Goal: Transaction & Acquisition: Download file/media

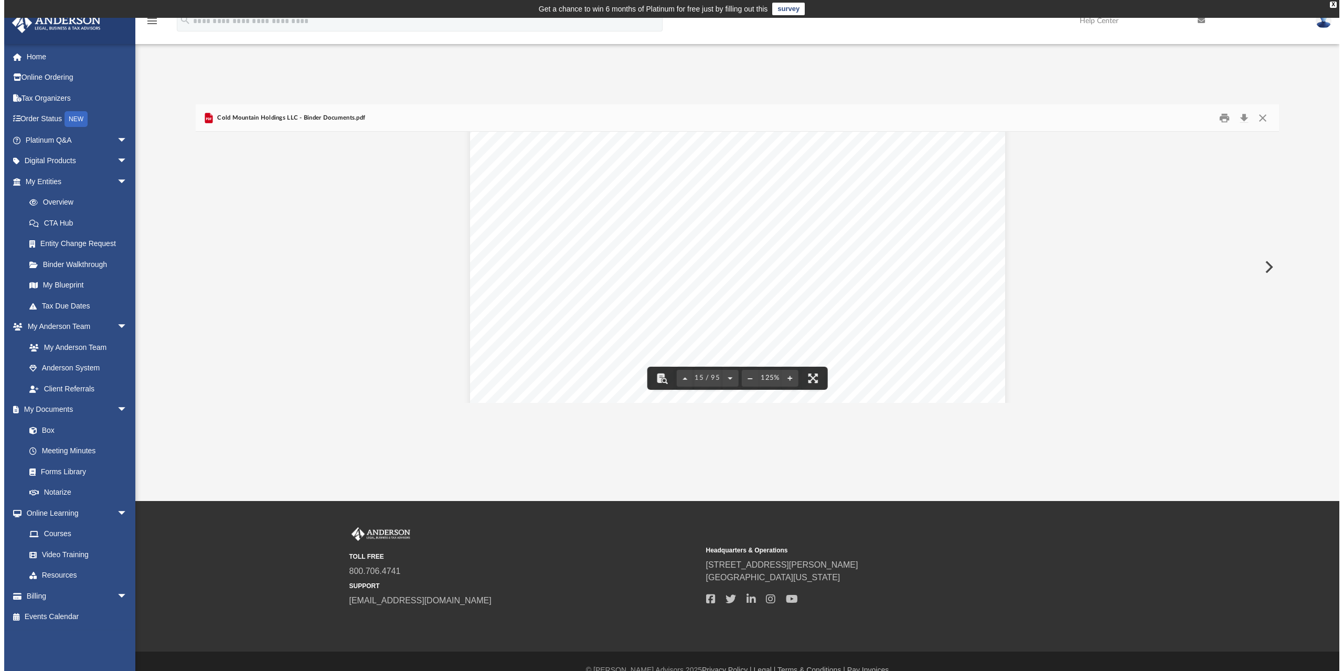
scroll to position [9965, 0]
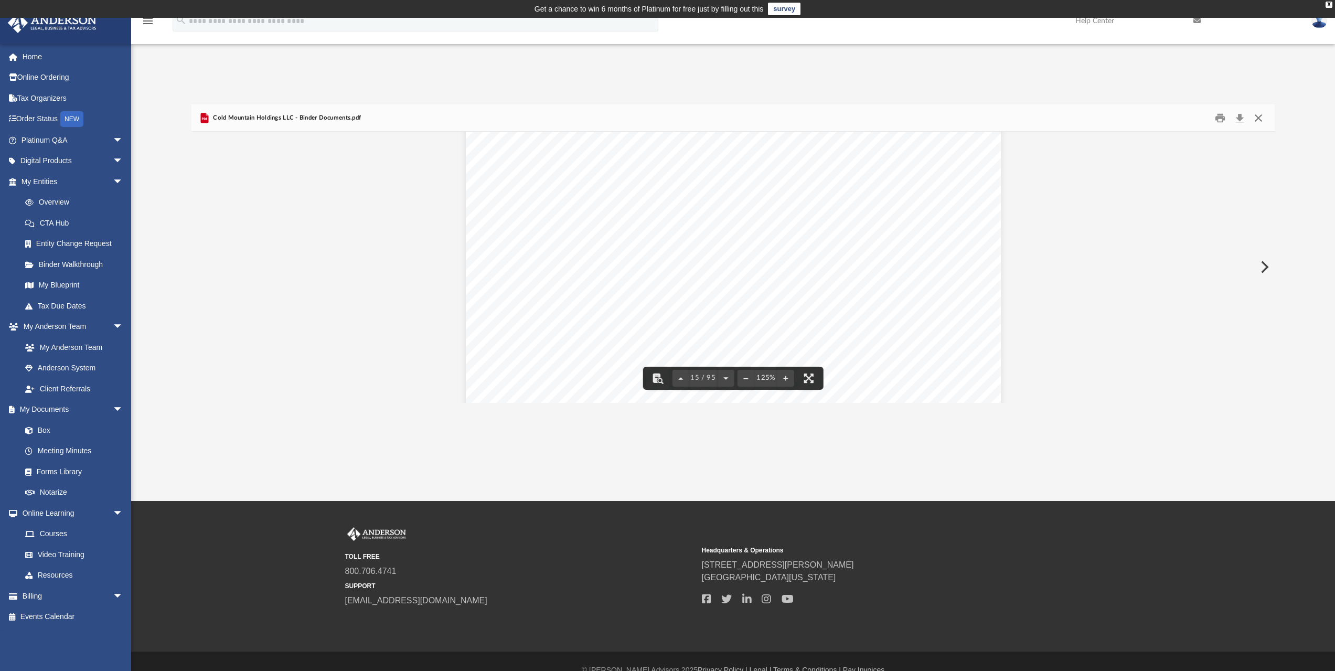
click at [1259, 115] on button "Close" at bounding box center [1258, 118] width 19 height 16
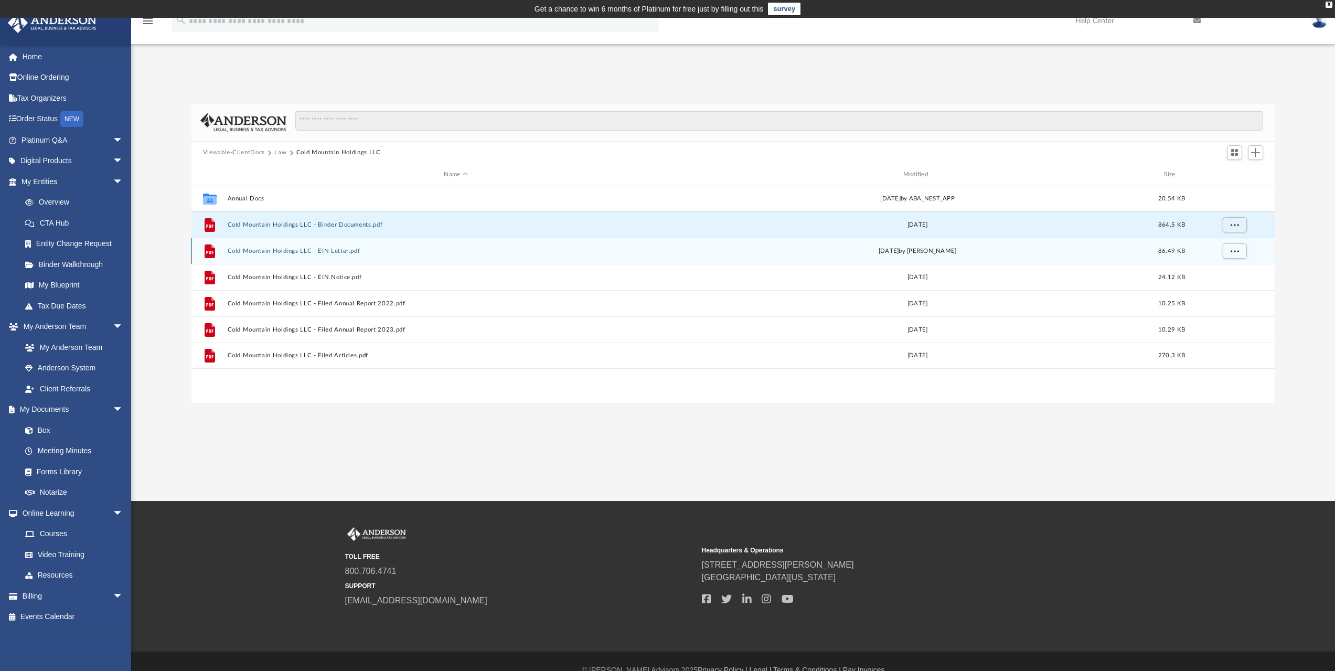
click at [351, 252] on button "Cold Mountain Holdings LLC - EIN Letter.pdf" at bounding box center [455, 251] width 457 height 7
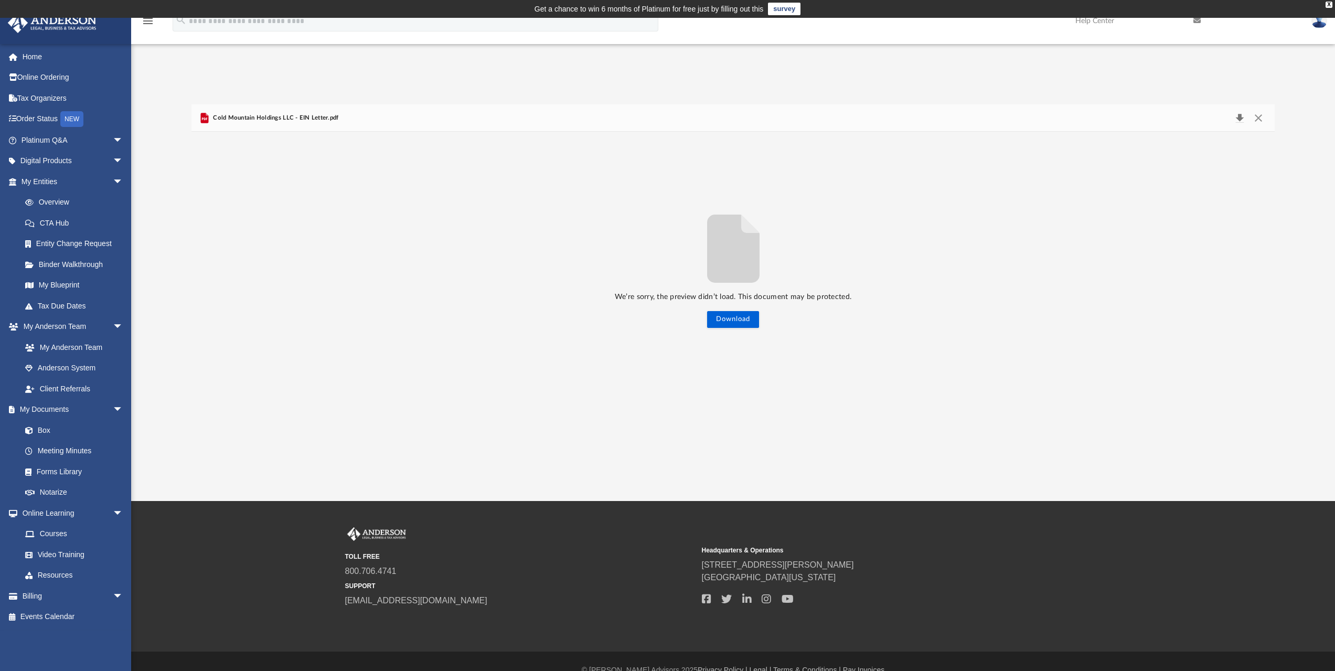
click at [1238, 117] on button "Download" at bounding box center [1239, 118] width 19 height 15
click at [967, 206] on div "We’re sorry, the preview didn’t load. This document may be protected. Download …" at bounding box center [733, 267] width 1084 height 271
click at [372, 198] on div "We’re sorry, the preview didn’t load. This document may be protected. Download …" at bounding box center [733, 267] width 1084 height 271
click at [203, 263] on button "Preview" at bounding box center [202, 266] width 23 height 29
click at [728, 256] on icon "File preview" at bounding box center [733, 249] width 52 height 68
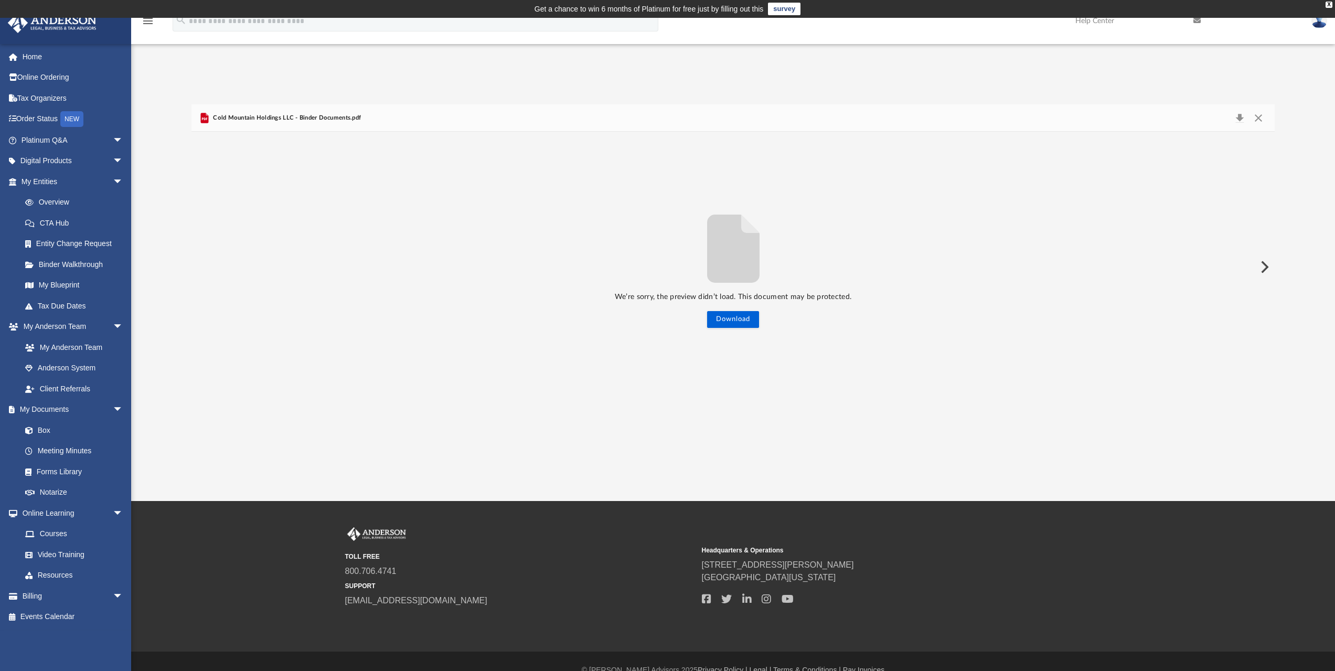
click at [287, 113] on span "Cold Mountain Holdings LLC - Binder Documents.pdf" at bounding box center [286, 117] width 150 height 9
click at [1330, 4] on div "X" at bounding box center [1328, 5] width 7 height 6
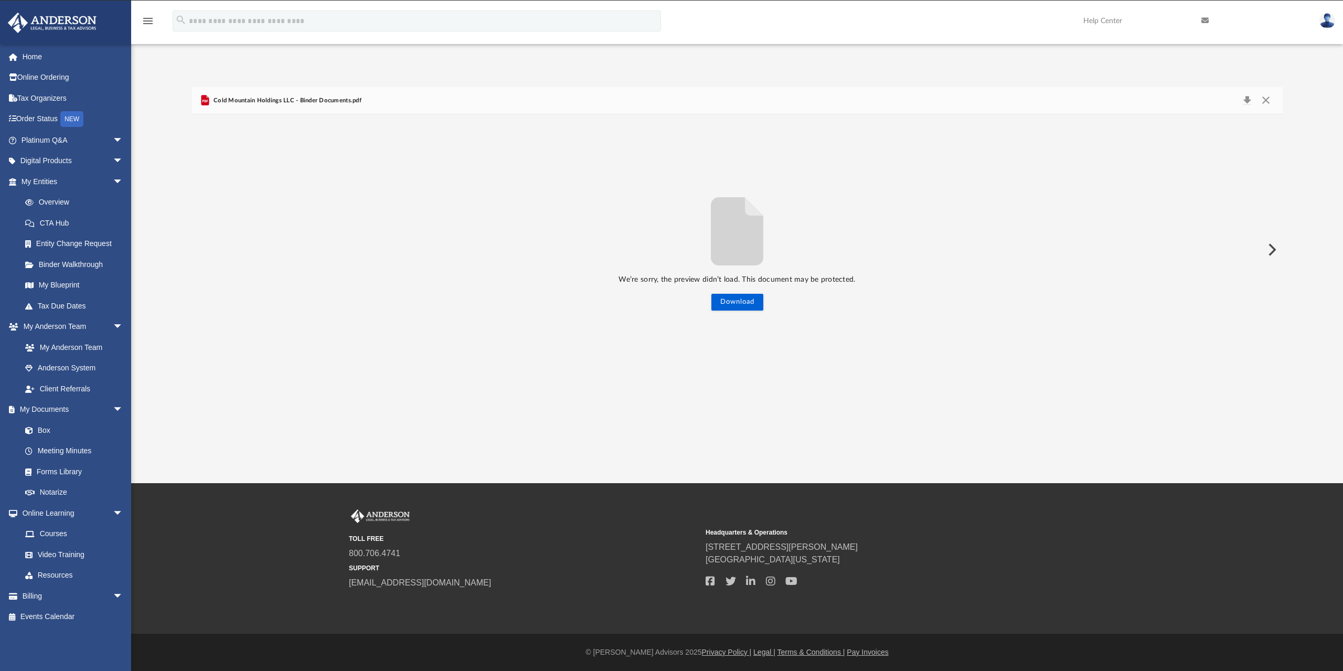
scroll to position [231, 1082]
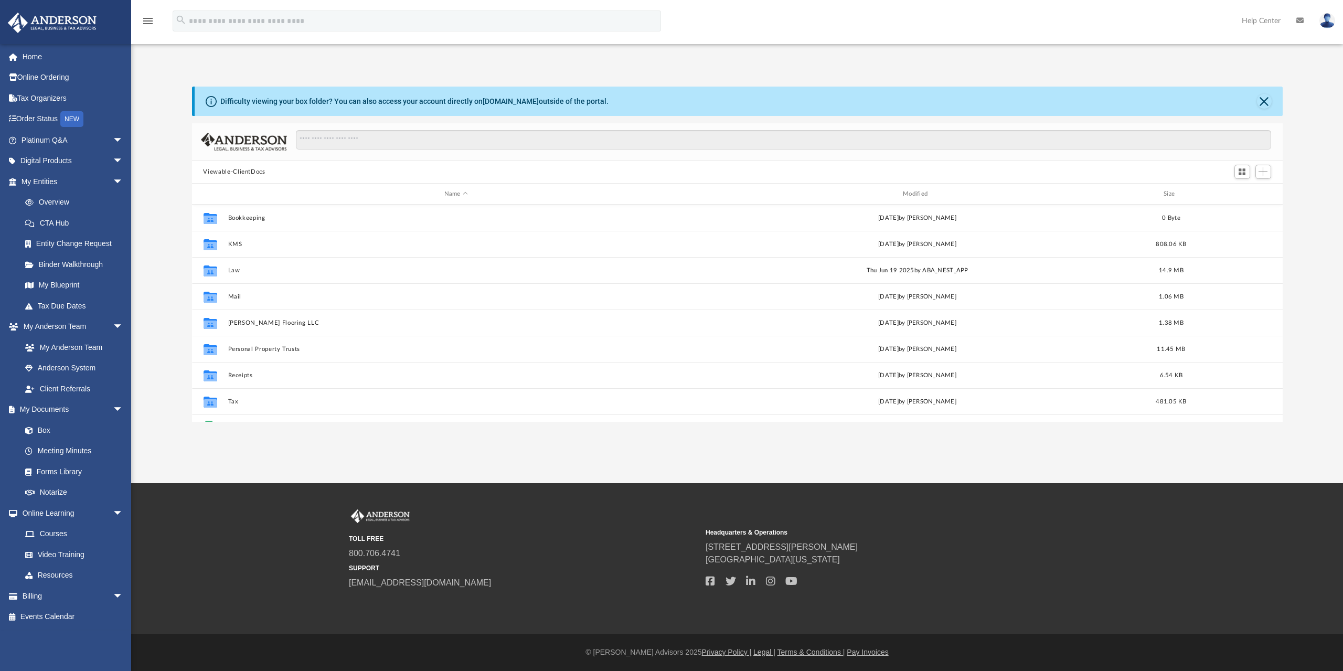
scroll to position [231, 1082]
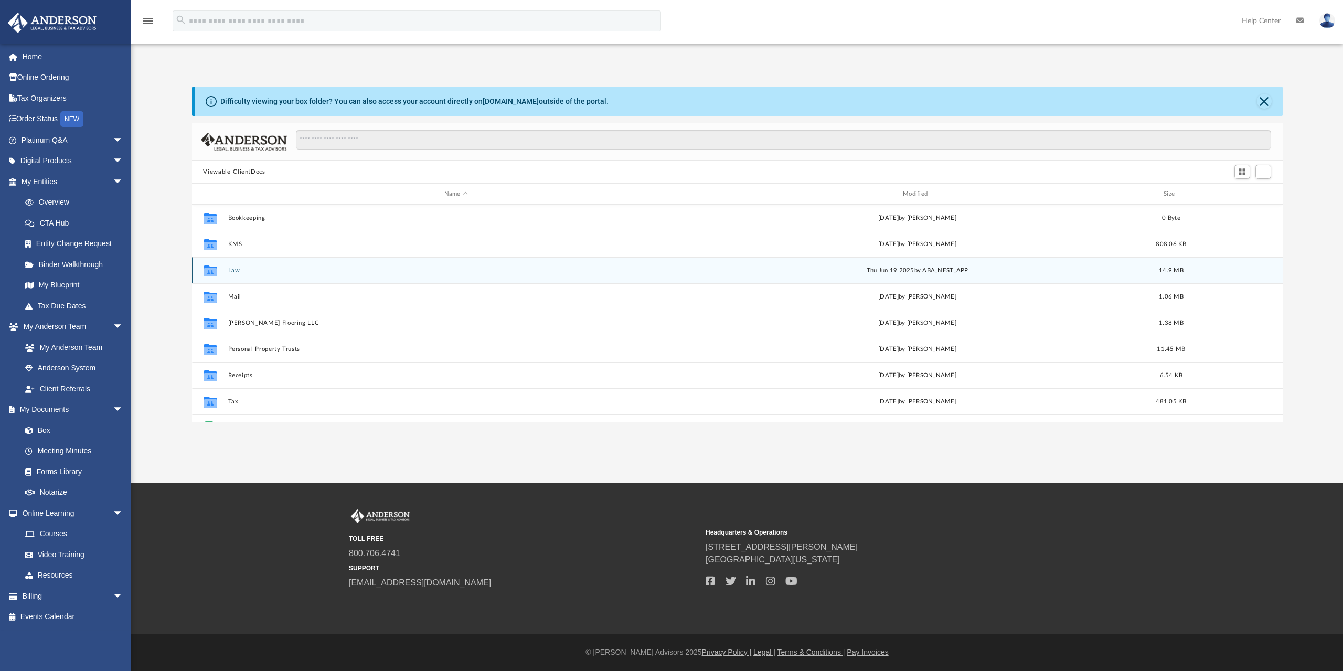
click at [277, 276] on div "Collaborated Folder Law Thu Jun 19 2025 by ABA_NEST_APP 14.9 MB" at bounding box center [737, 270] width 1090 height 26
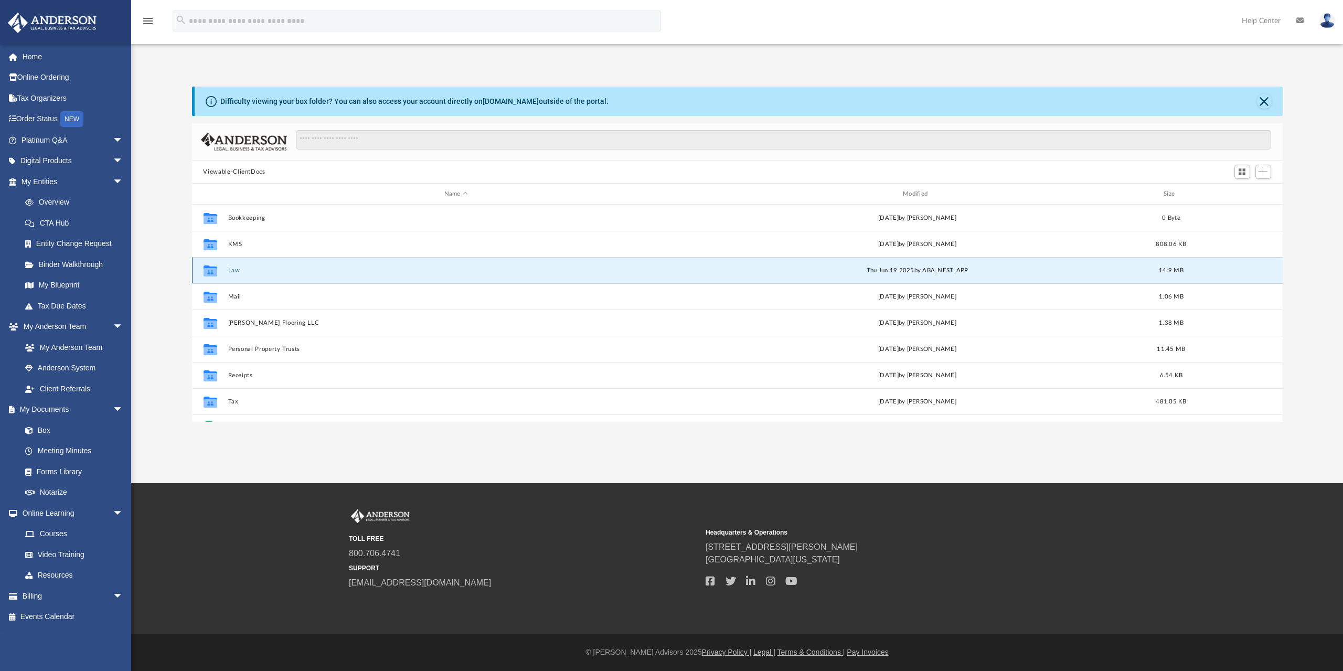
click at [234, 271] on button "Law" at bounding box center [456, 270] width 456 height 7
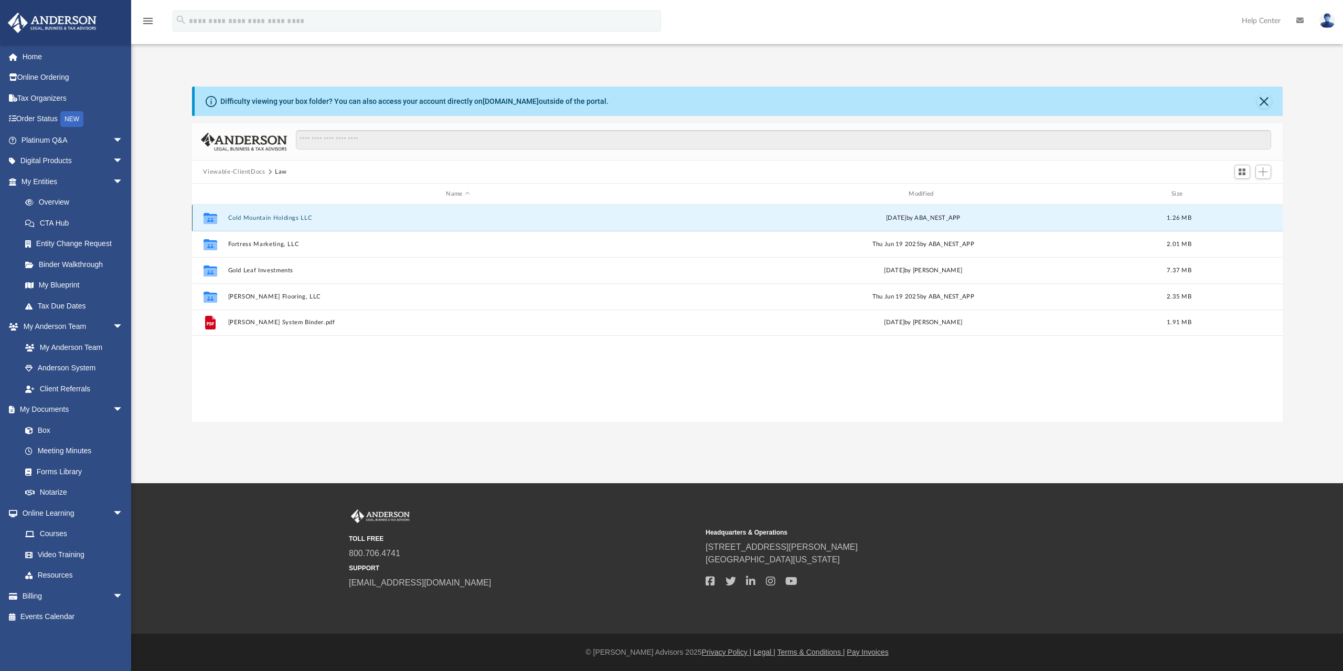
click at [235, 216] on button "Cold Mountain Holdings LLC" at bounding box center [458, 218] width 460 height 7
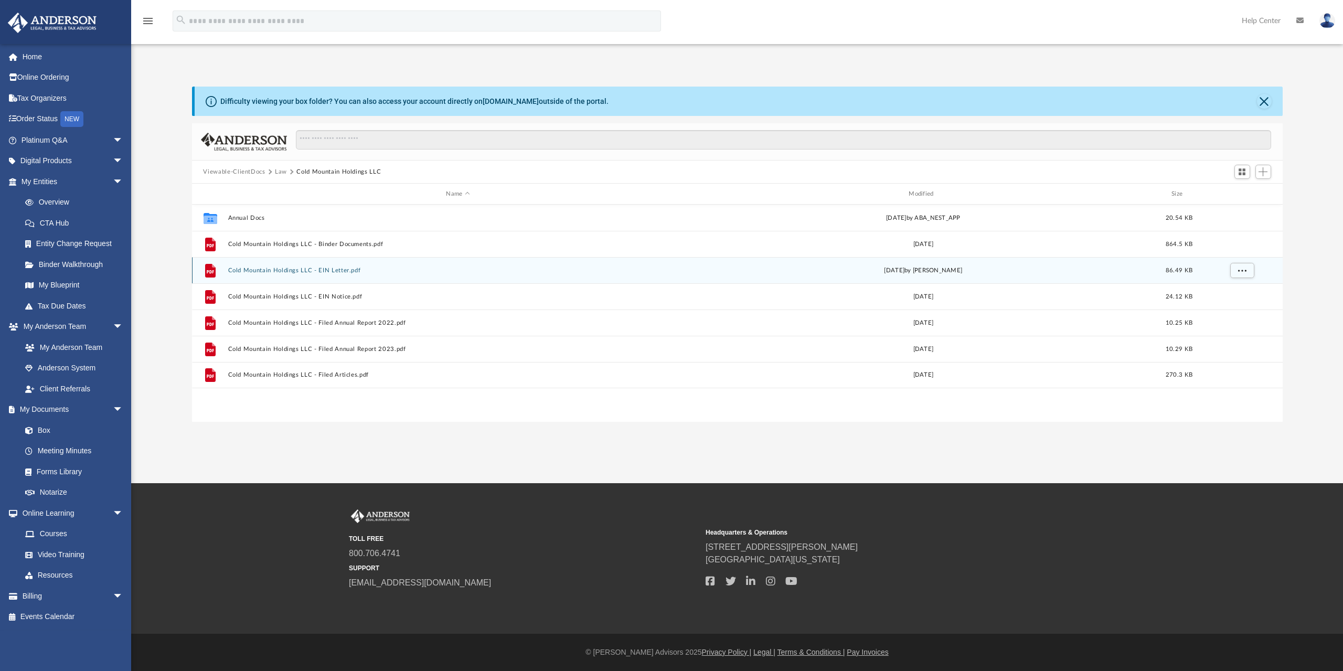
click at [255, 267] on button "Cold Mountain Holdings LLC - EIN Letter.pdf" at bounding box center [458, 270] width 460 height 7
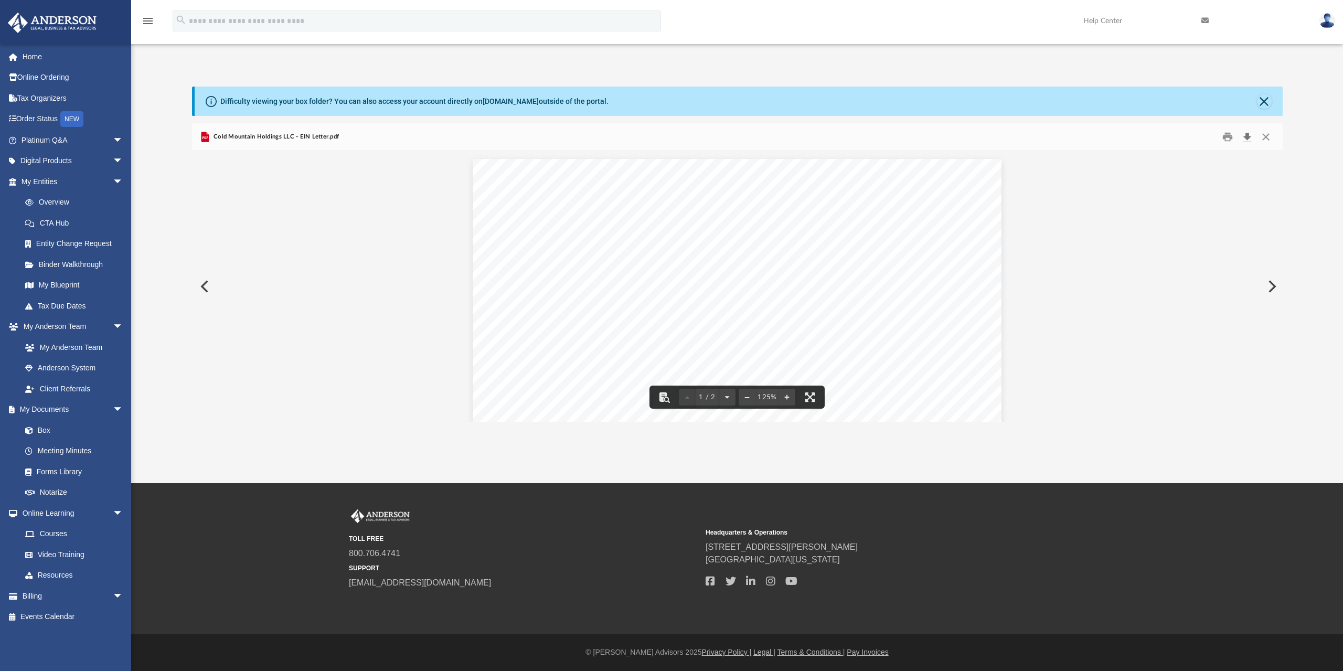
click at [1245, 135] on button "Download" at bounding box center [1247, 137] width 19 height 16
click at [1245, 138] on button "Download" at bounding box center [1247, 137] width 19 height 16
click at [1264, 104] on button "Close" at bounding box center [1264, 101] width 15 height 15
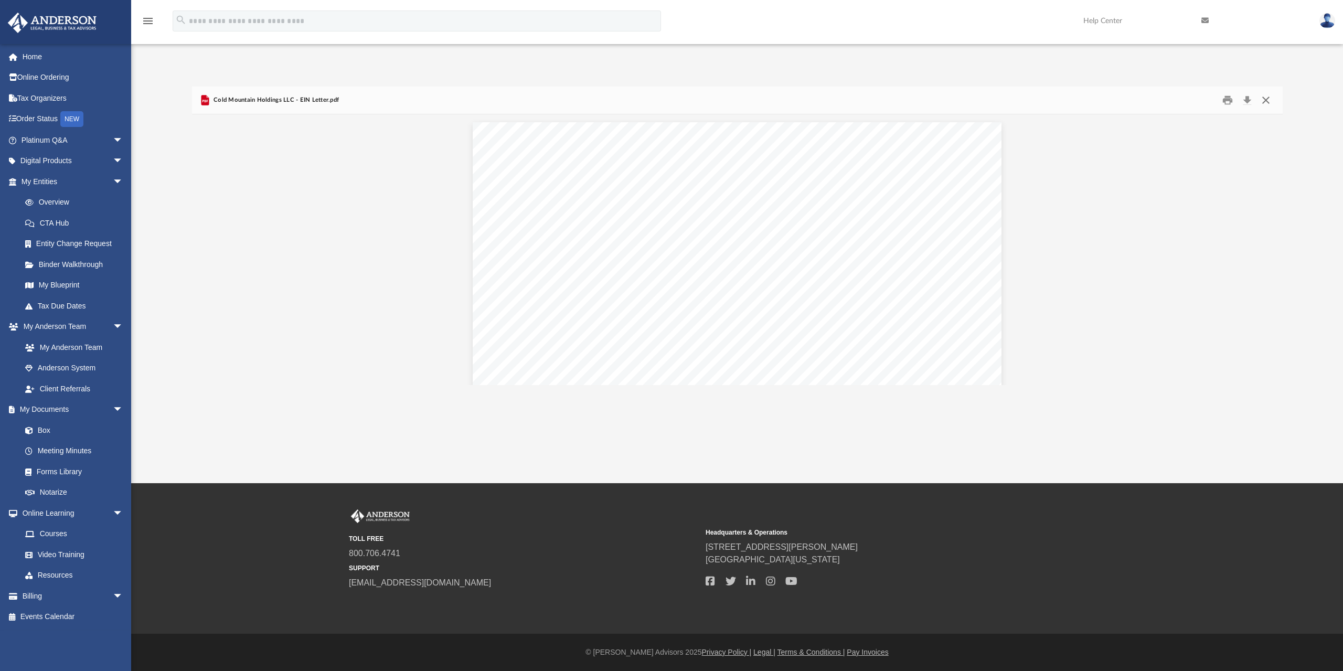
click at [1263, 100] on button "Close" at bounding box center [1265, 100] width 19 height 16
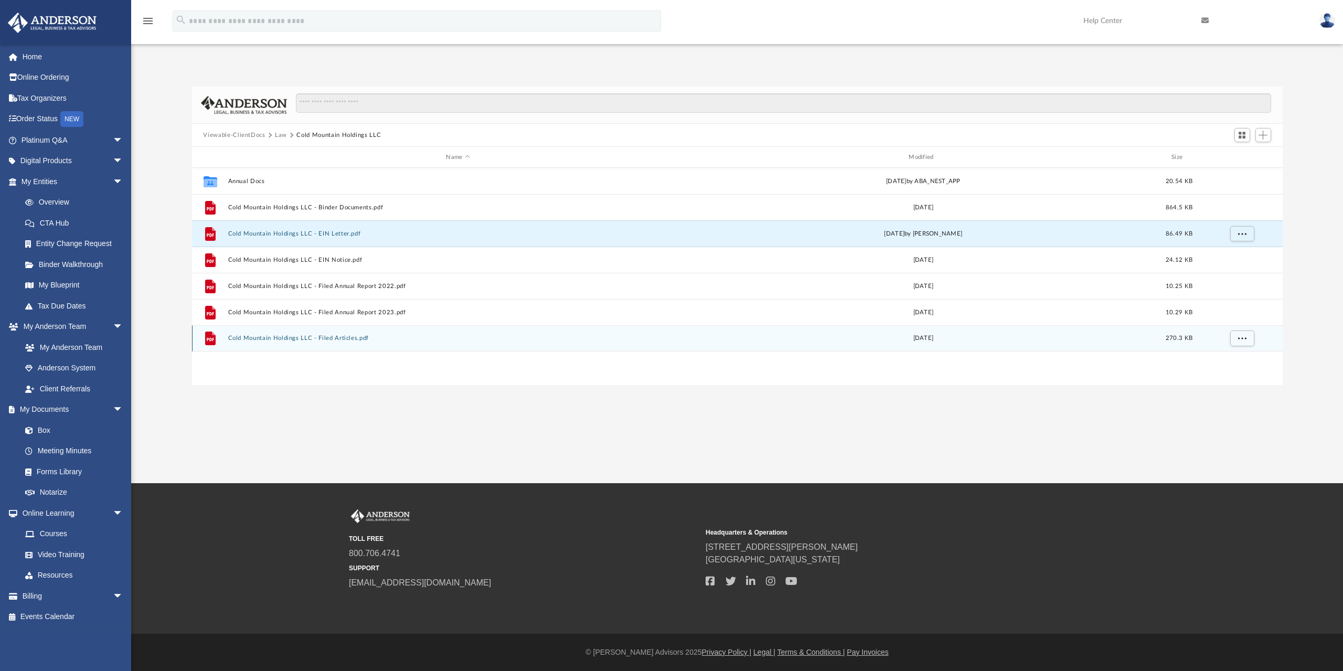
click at [314, 338] on button "Cold Mountain Holdings LLC - Filed Articles.pdf" at bounding box center [458, 338] width 460 height 7
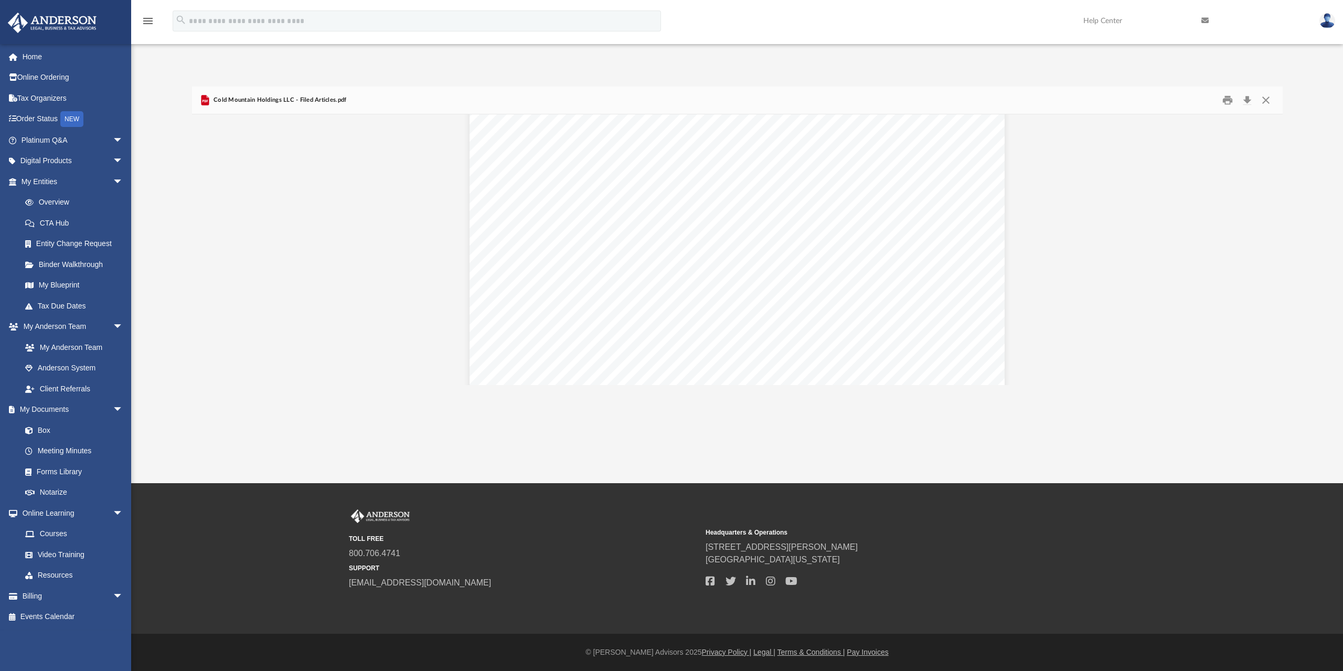
scroll to position [2561, 0]
click at [1246, 101] on button "Download" at bounding box center [1247, 100] width 19 height 16
click at [615, 72] on div "Difficulty viewing your box folder? You can also access your account directly o…" at bounding box center [736, 225] width 1211 height 320
click at [1265, 101] on button "Close" at bounding box center [1265, 100] width 19 height 16
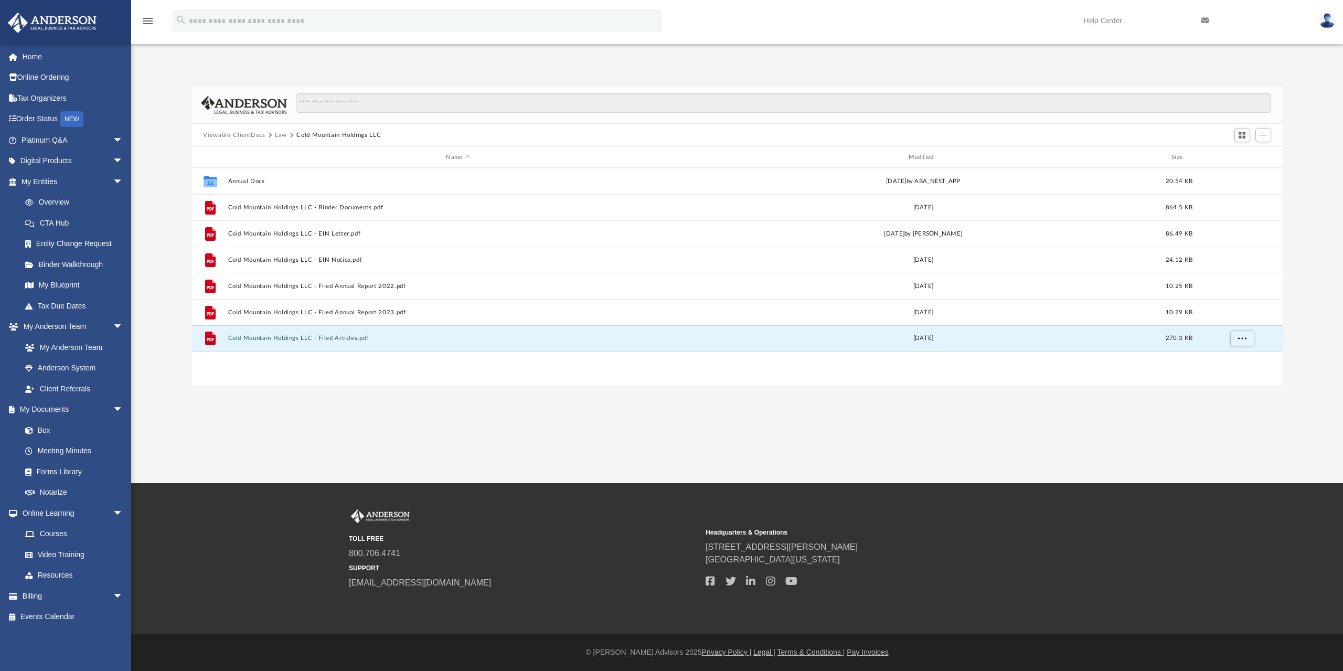
click at [1310, 110] on div "Difficulty viewing your box folder? You can also access your account directly o…" at bounding box center [736, 236] width 1211 height 298
click at [600, 421] on div "App abbeycarpetofwyoming@gmail.com Sign Out maxwellflooring@gmail.com Home Onli…" at bounding box center [671, 241] width 1343 height 483
click at [544, 405] on div "App abbeycarpetofwyoming@gmail.com Sign Out maxwellflooring@gmail.com Home Onli…" at bounding box center [671, 241] width 1343 height 483
click at [414, 403] on div "App abbeycarpetofwyoming@gmail.com Sign Out maxwellflooring@gmail.com Home Onli…" at bounding box center [671, 241] width 1343 height 483
click at [712, 55] on div "App abbeycarpetofwyoming@gmail.com Sign Out maxwellflooring@gmail.com Home Onli…" at bounding box center [671, 218] width 1343 height 331
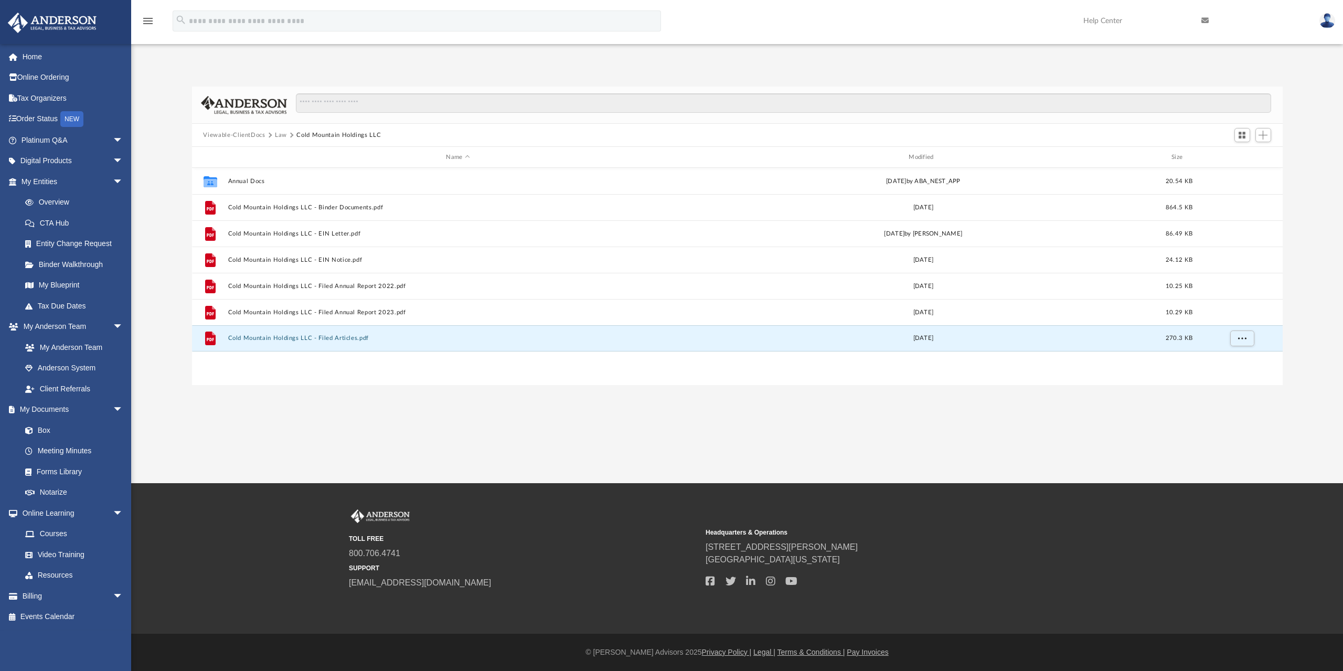
click at [830, 15] on div "menu search Site Menu add maxwellflooring@gmail.com My Profile Reset Password L…" at bounding box center [671, 26] width 1327 height 36
